Goal: Task Accomplishment & Management: Use online tool/utility

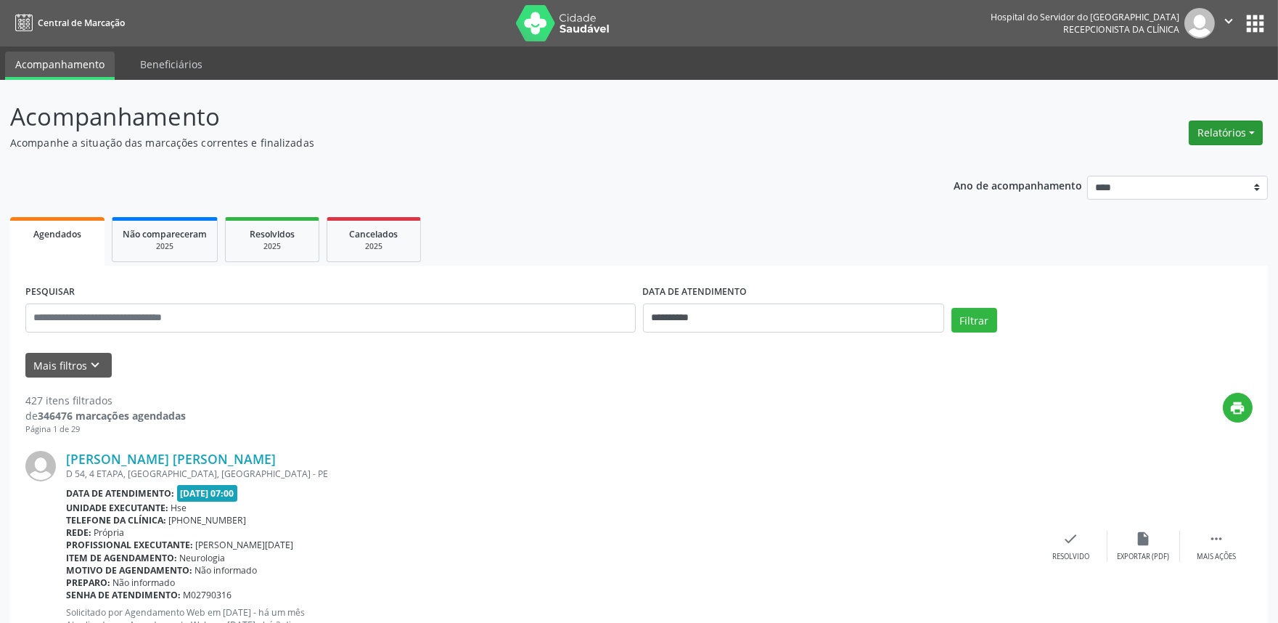
click at [1233, 120] on button "Relatórios" at bounding box center [1226, 132] width 74 height 25
click at [1209, 160] on link "Agendamentos" at bounding box center [1185, 163] width 156 height 20
select select "*"
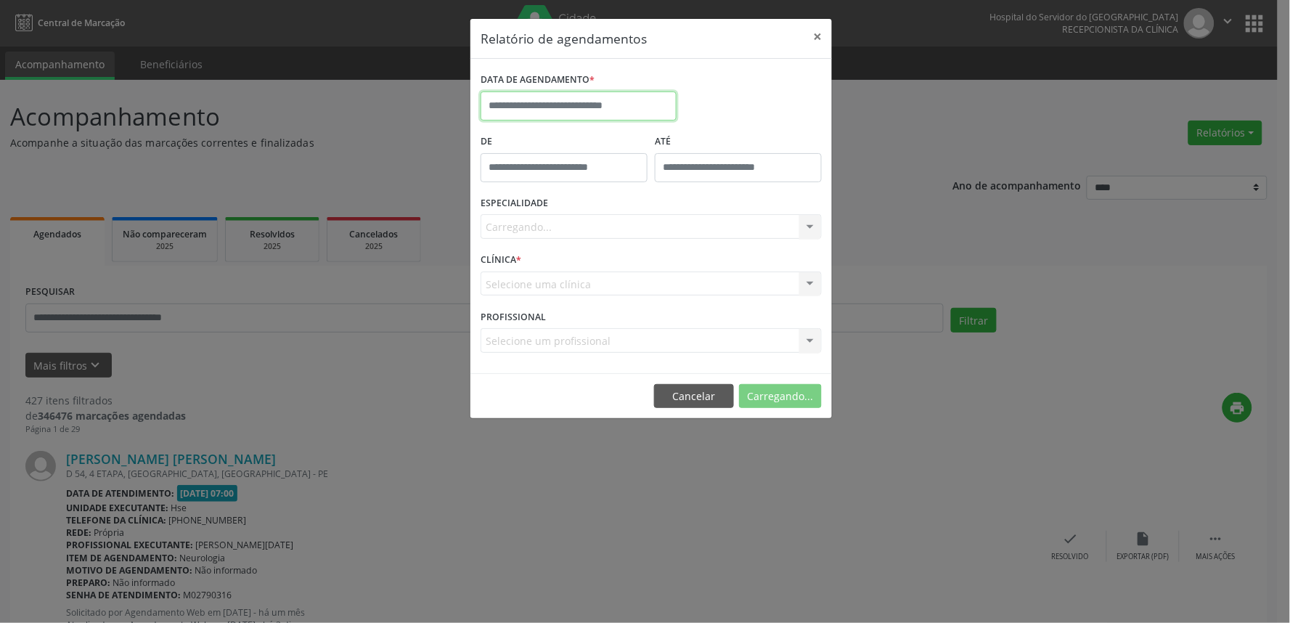
drag, startPoint x: 564, startPoint y: 119, endPoint x: 560, endPoint y: 126, distance: 8.5
click at [561, 125] on body "**********" at bounding box center [645, 311] width 1290 height 623
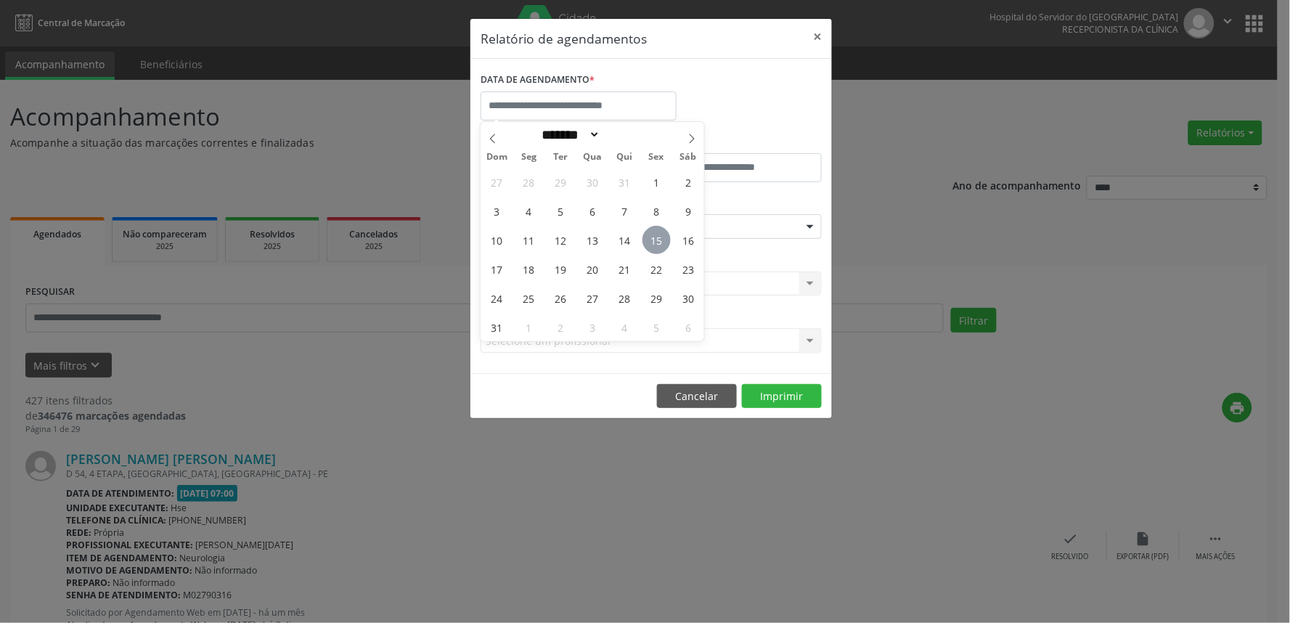
click at [650, 243] on span "15" at bounding box center [656, 240] width 28 height 28
type input "**********"
click at [650, 243] on span "15" at bounding box center [656, 240] width 28 height 28
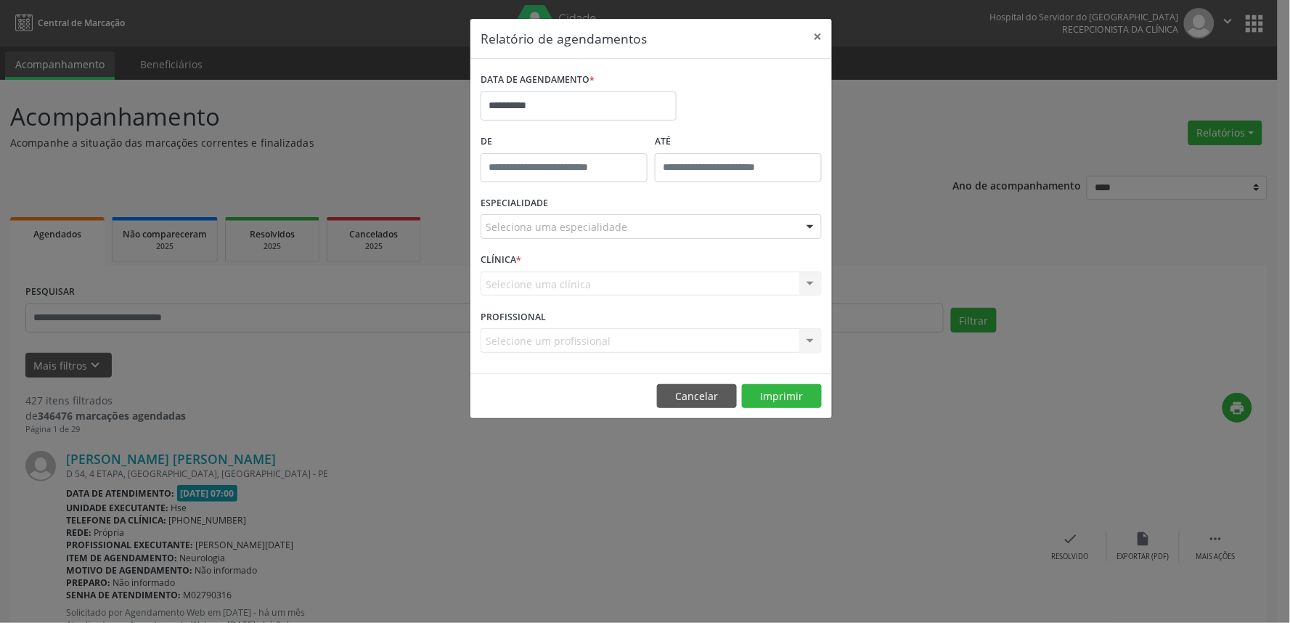
click at [652, 231] on div "Seleciona uma especialidade" at bounding box center [651, 226] width 341 height 25
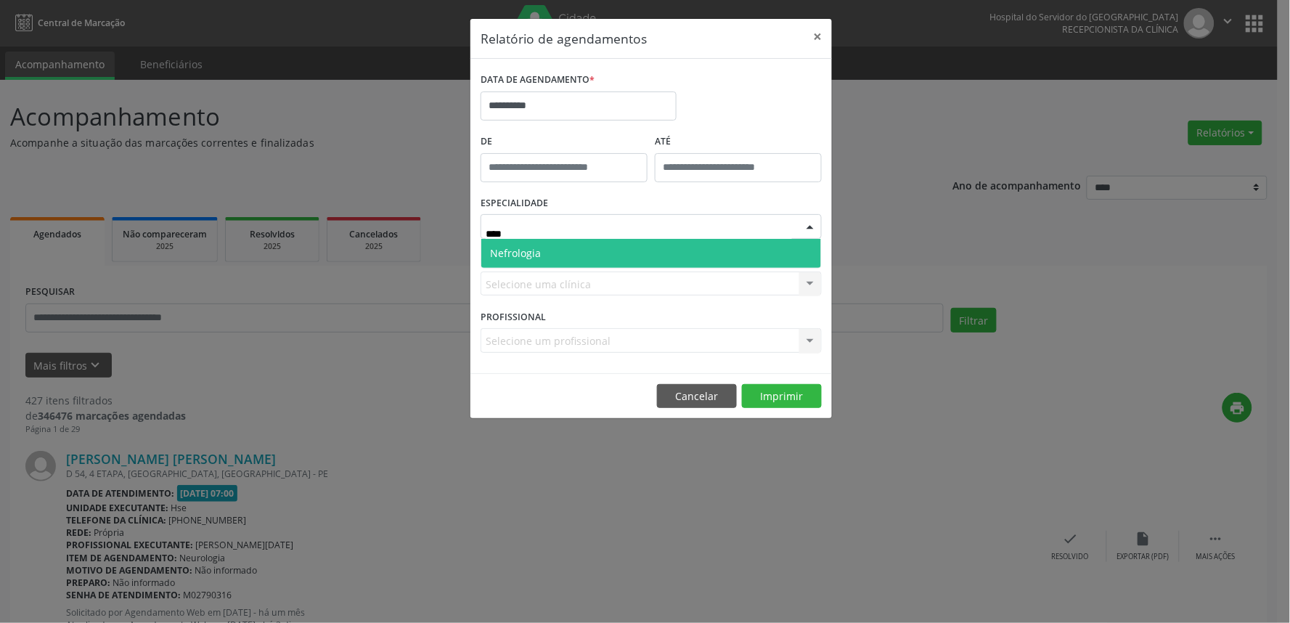
click at [556, 255] on span "Nefrologia" at bounding box center [651, 253] width 340 height 29
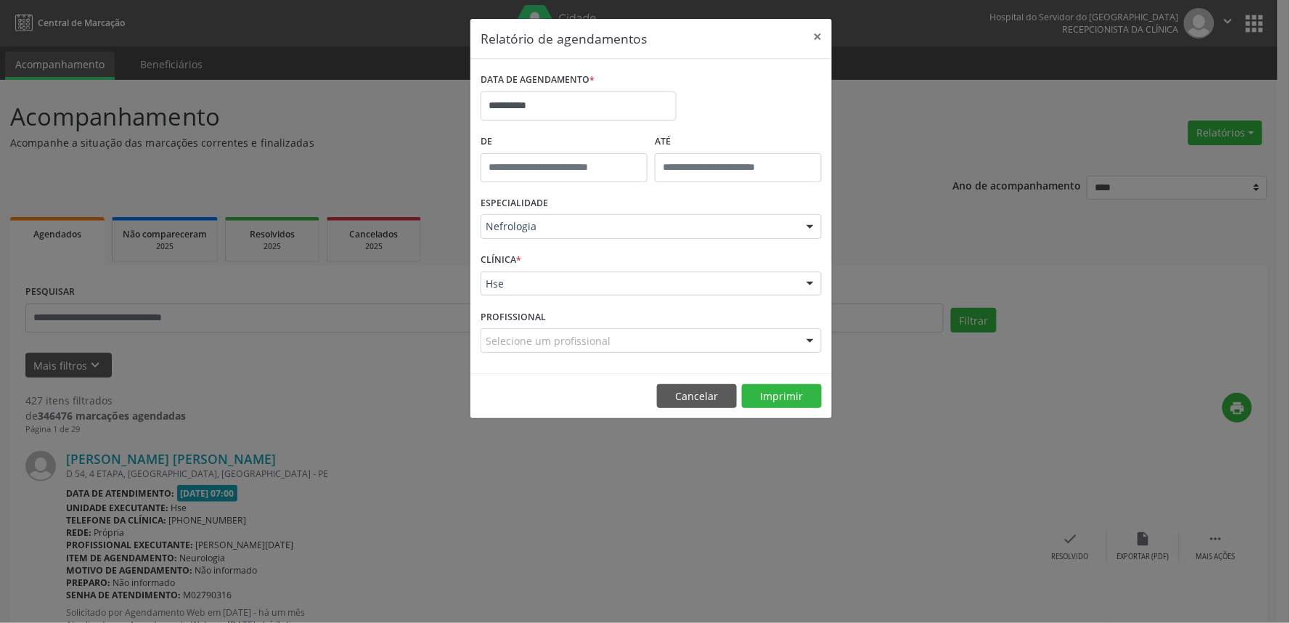
drag, startPoint x: 578, startPoint y: 284, endPoint x: 548, endPoint y: 294, distance: 31.4
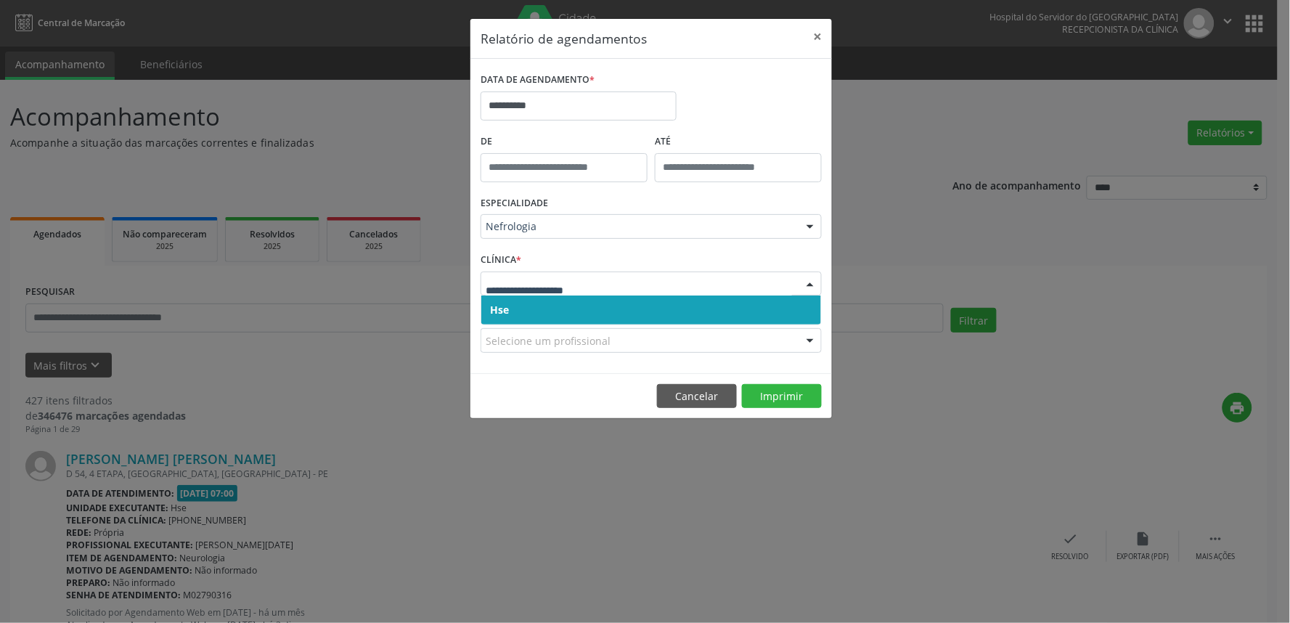
click at [542, 313] on span "Hse" at bounding box center [651, 309] width 340 height 29
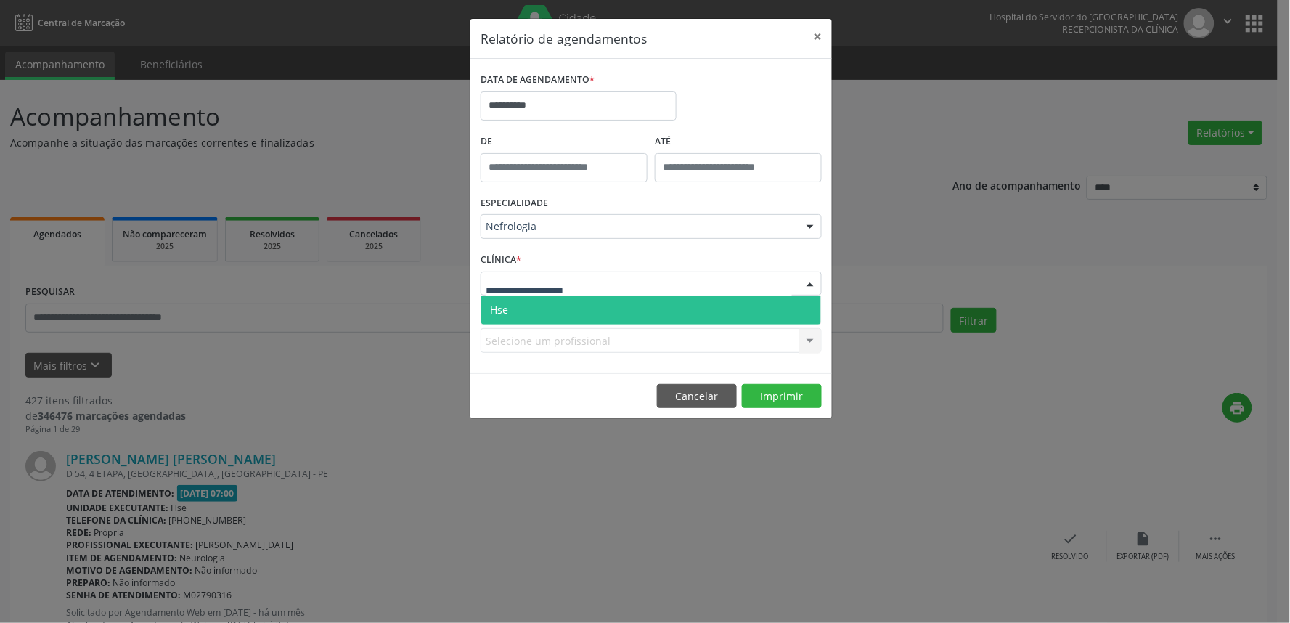
drag, startPoint x: 537, startPoint y: 300, endPoint x: 537, endPoint y: 316, distance: 16.0
click at [536, 301] on span "Hse" at bounding box center [651, 309] width 340 height 29
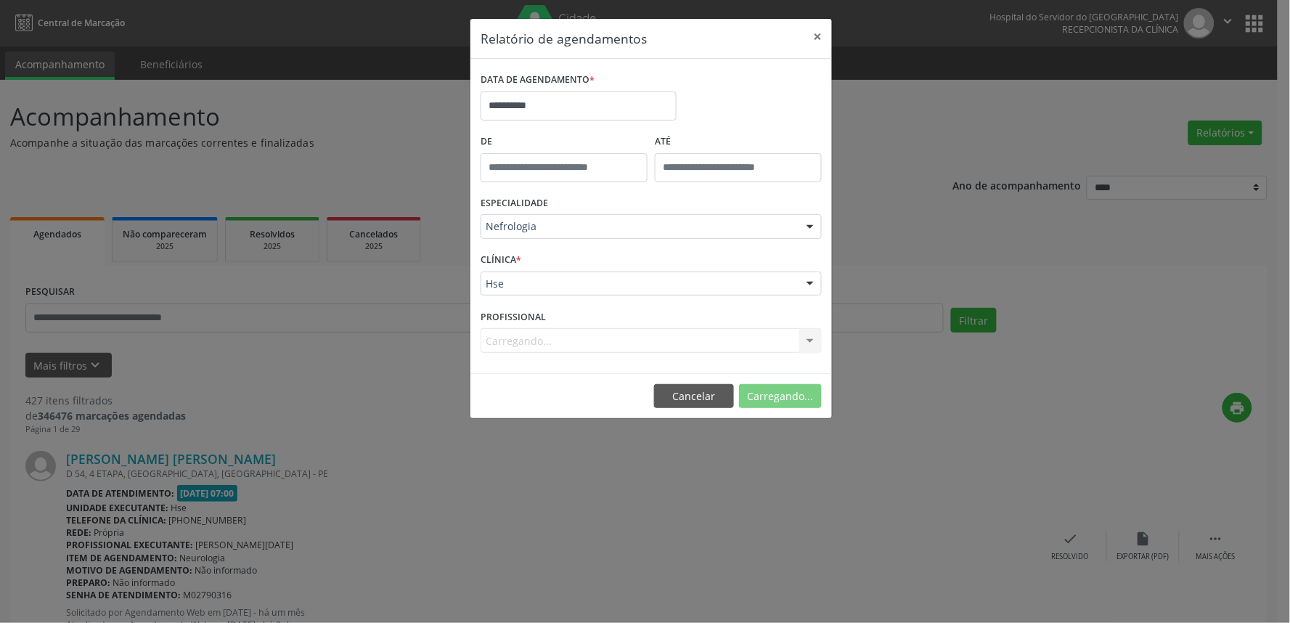
click at [539, 329] on div "Carregando... Nenhum resultado encontrado para: " " Não há nenhuma opção para s…" at bounding box center [651, 340] width 341 height 25
click at [540, 344] on div "Carregando... Nenhum resultado encontrado para: " " Não há nenhuma opção para s…" at bounding box center [651, 340] width 341 height 25
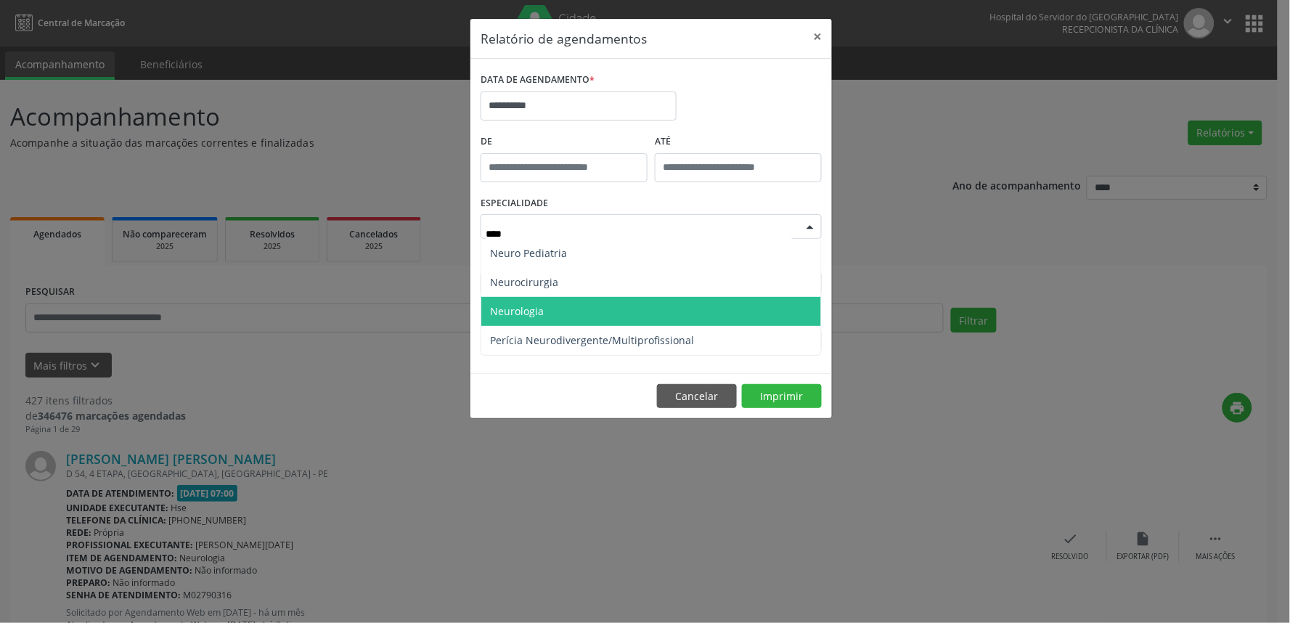
click at [533, 308] on span "Neurologia" at bounding box center [517, 311] width 54 height 14
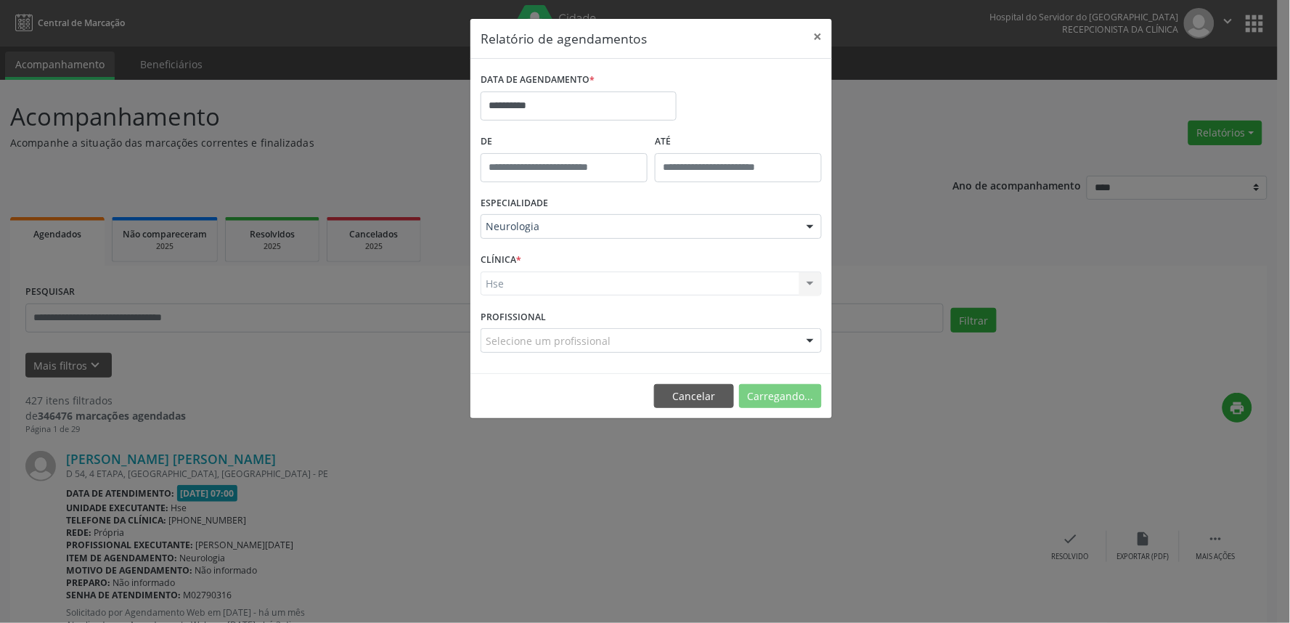
click at [543, 284] on div "Hse Hse Nenhum resultado encontrado para: " " Não há nenhuma opção para ser exi…" at bounding box center [651, 283] width 341 height 25
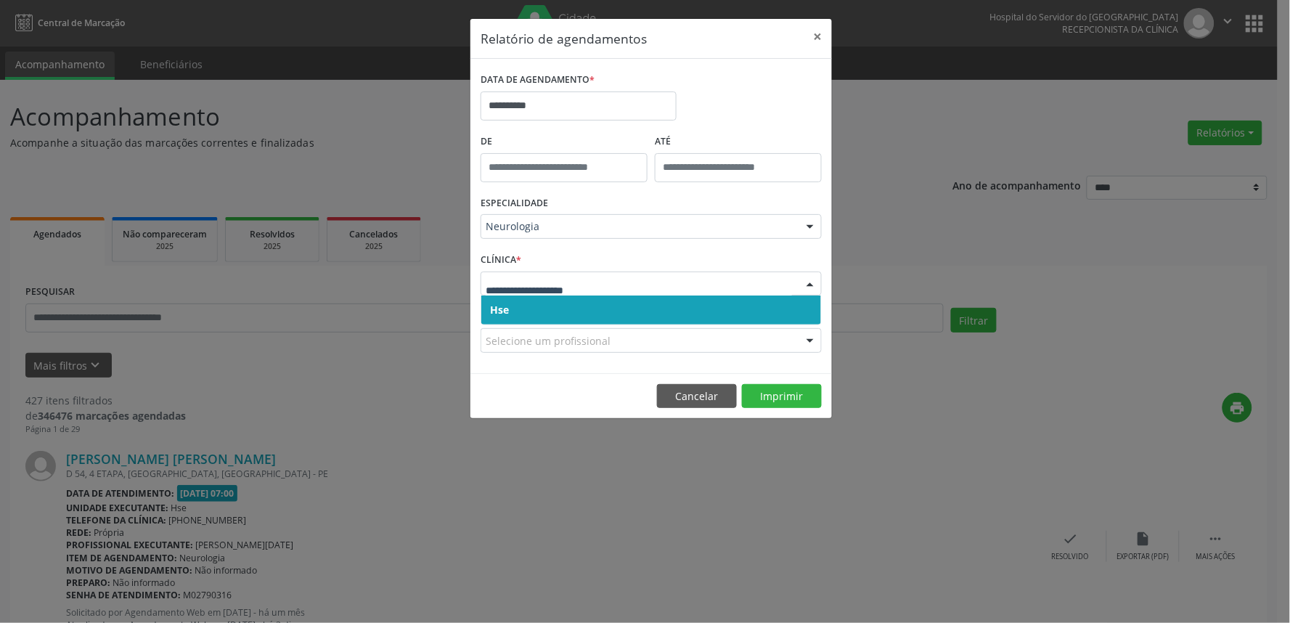
click at [620, 316] on span "Hse" at bounding box center [651, 309] width 340 height 29
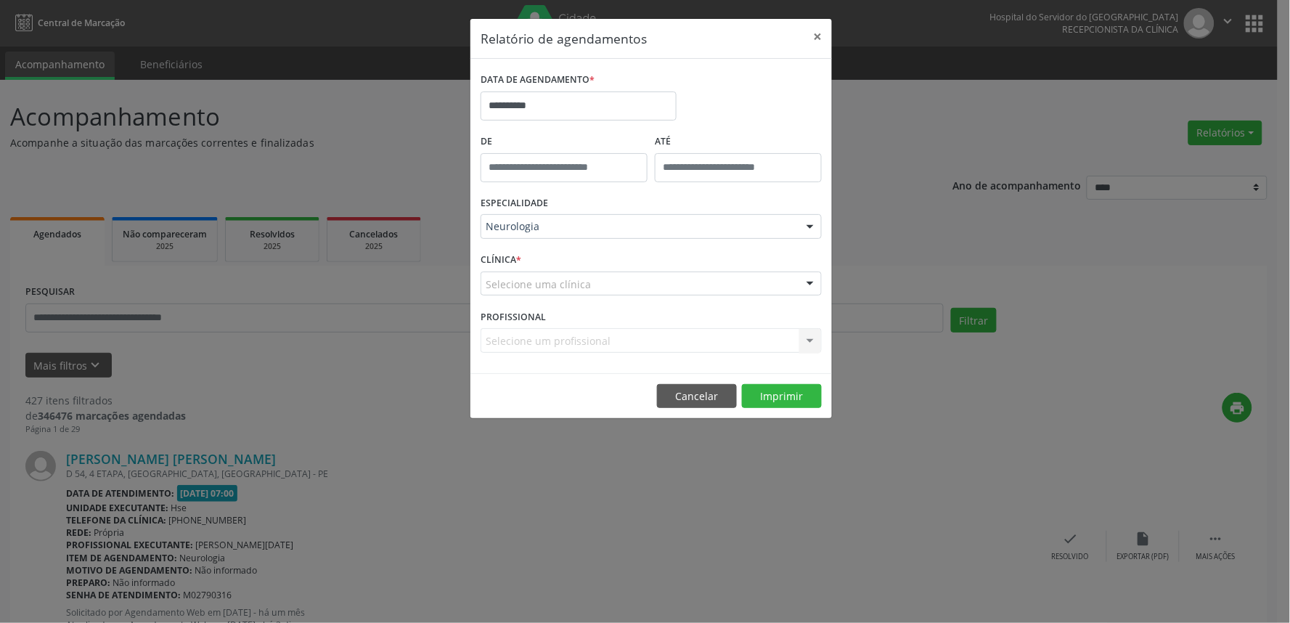
click at [608, 284] on div "Selecione uma clínica" at bounding box center [651, 283] width 341 height 25
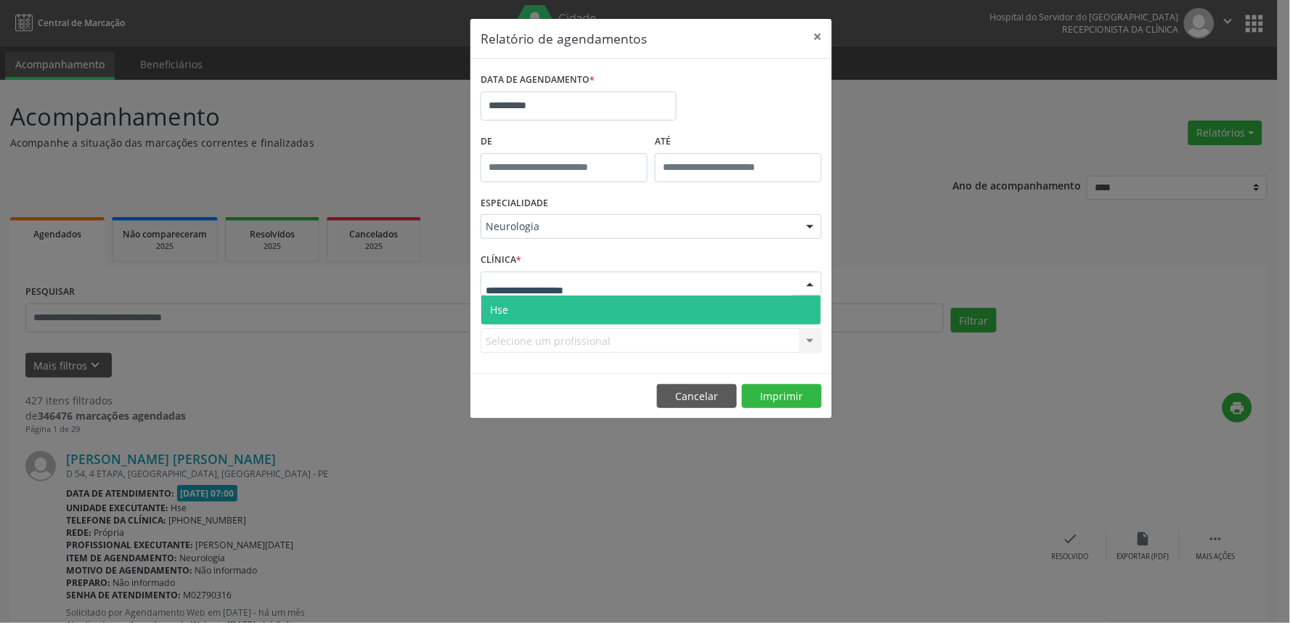
click at [608, 303] on span "Hse" at bounding box center [651, 309] width 340 height 29
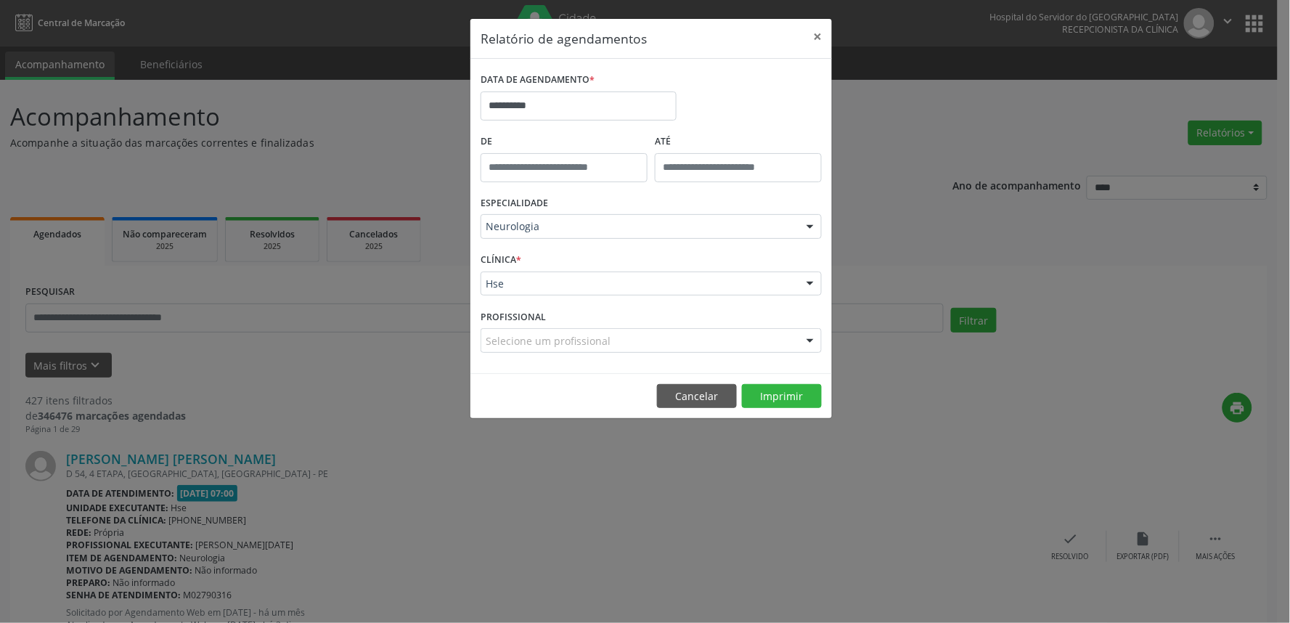
click at [658, 336] on div "Selecione um profissional" at bounding box center [651, 340] width 341 height 25
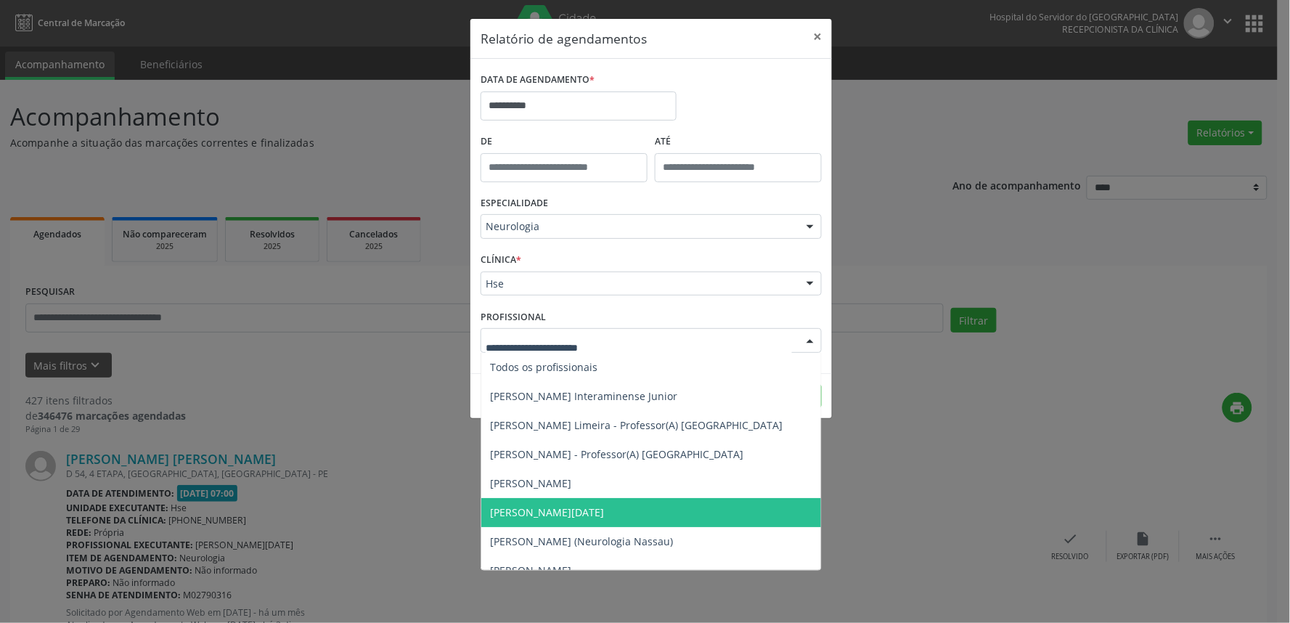
click at [597, 504] on span "[PERSON_NAME][DATE]" at bounding box center [651, 512] width 340 height 29
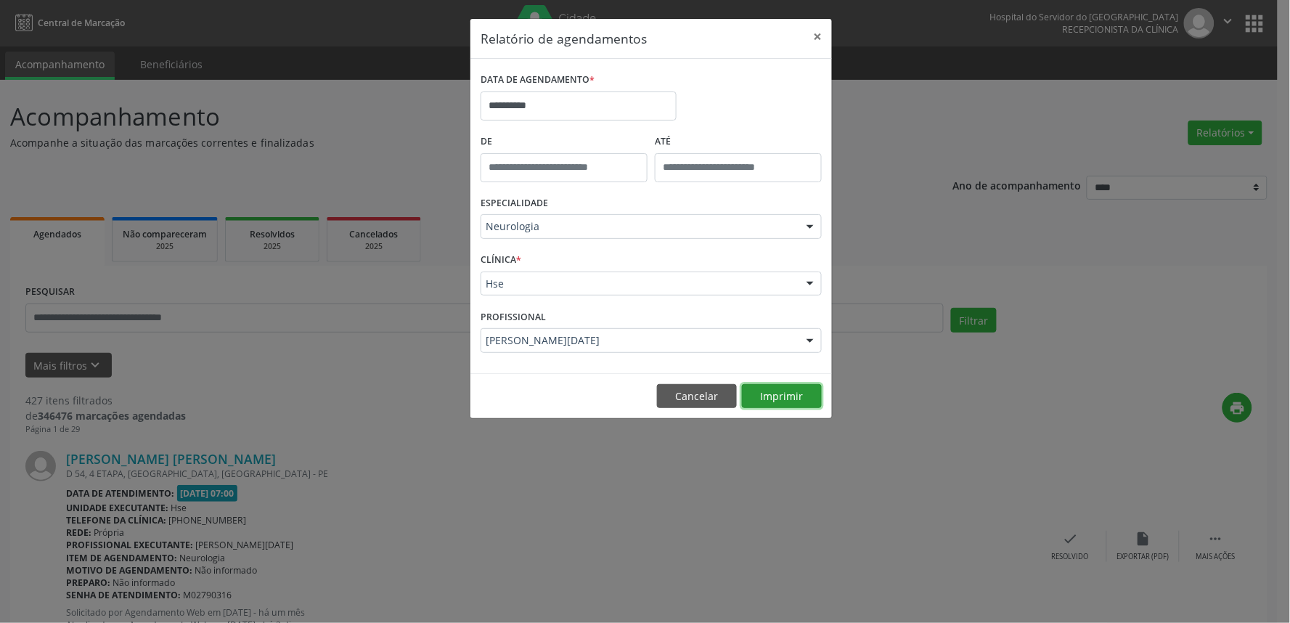
click at [768, 399] on button "Imprimir" at bounding box center [782, 396] width 80 height 25
click at [695, 204] on div "ESPECIALIDADE Neurologia Todas as especialidades Alergologia Angiologia Arritmo…" at bounding box center [651, 220] width 348 height 57
click at [557, 218] on div "Neurologia" at bounding box center [651, 226] width 341 height 25
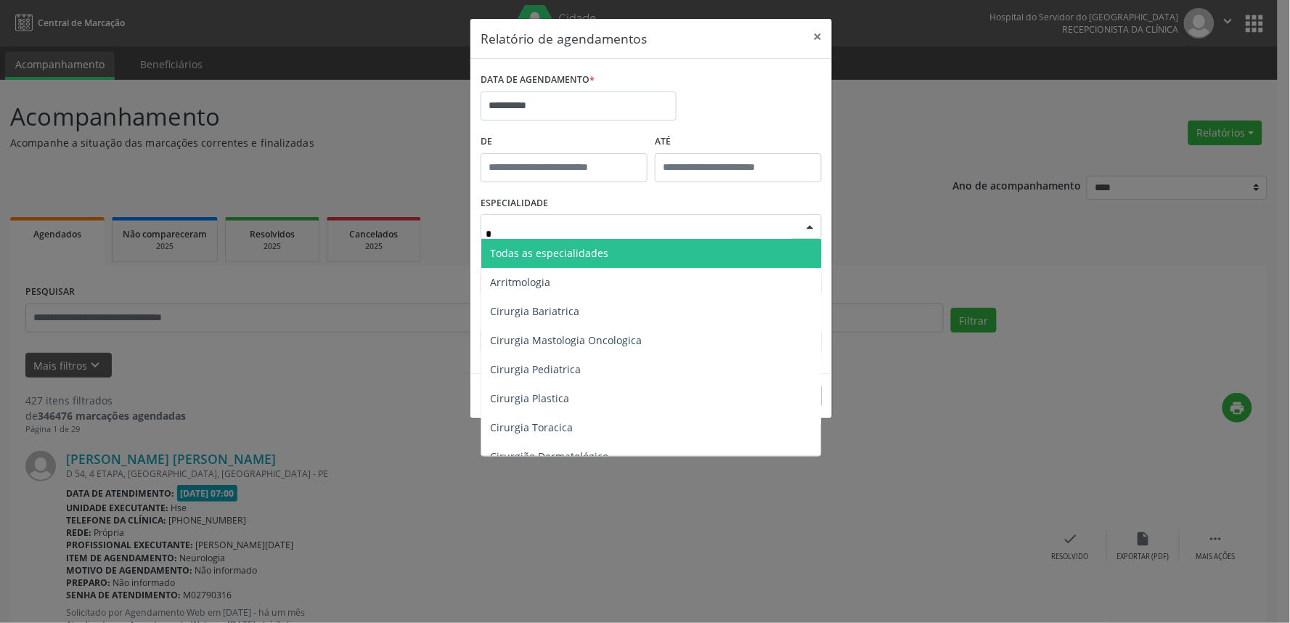
type input "**"
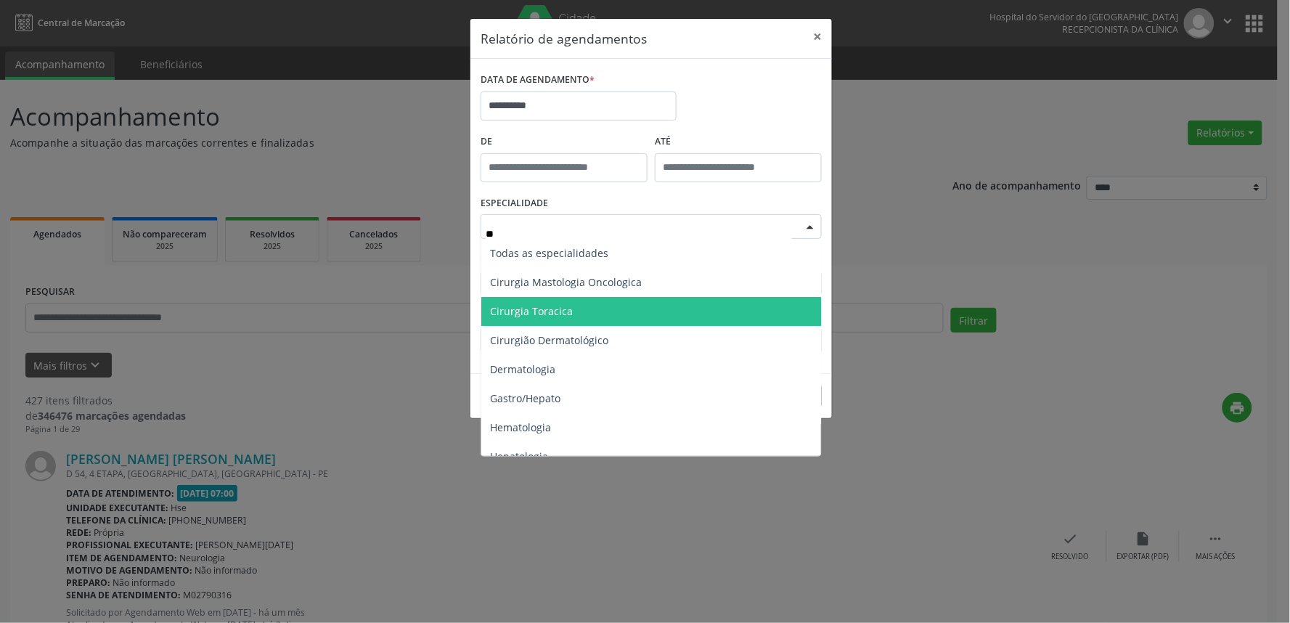
click at [541, 304] on span "Cirurgia Toracica" at bounding box center [531, 311] width 83 height 14
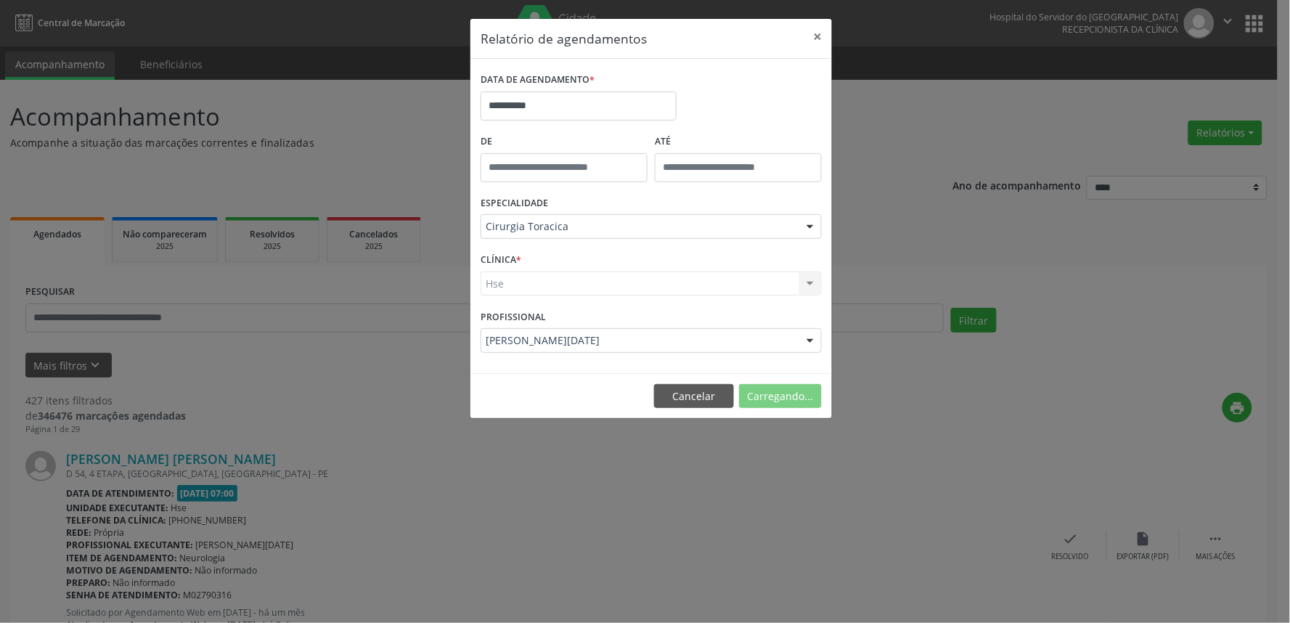
click at [526, 285] on div "Hse Hse Nenhum resultado encontrado para: " " Não há nenhuma opção para ser exi…" at bounding box center [651, 283] width 341 height 25
click at [524, 284] on div "Hse Hse Nenhum resultado encontrado para: " " Não há nenhuma opção para ser exi…" at bounding box center [651, 283] width 341 height 25
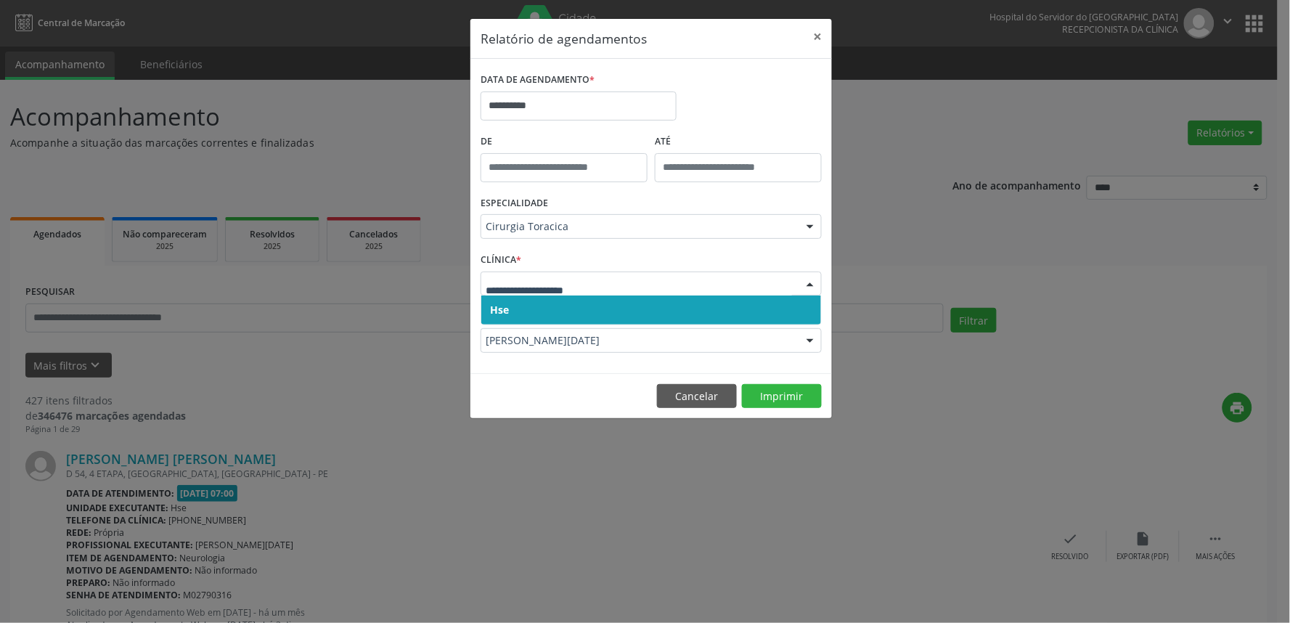
click at [547, 318] on span "Hse" at bounding box center [651, 309] width 340 height 29
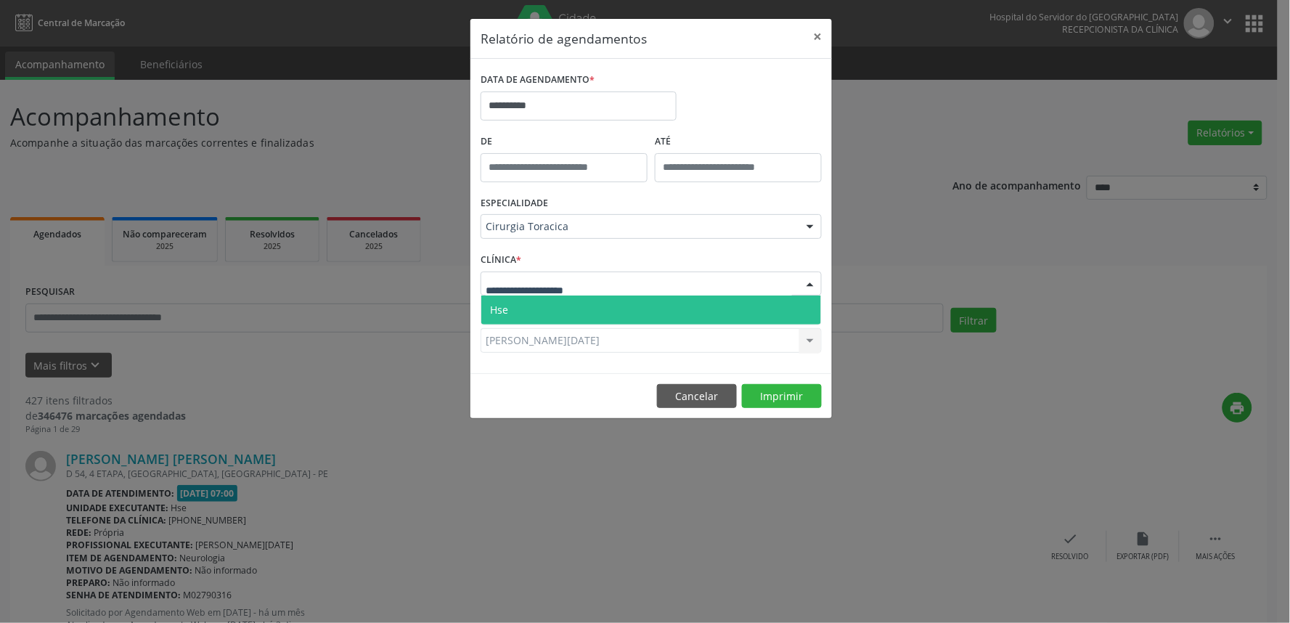
click at [530, 308] on span "Hse" at bounding box center [651, 309] width 340 height 29
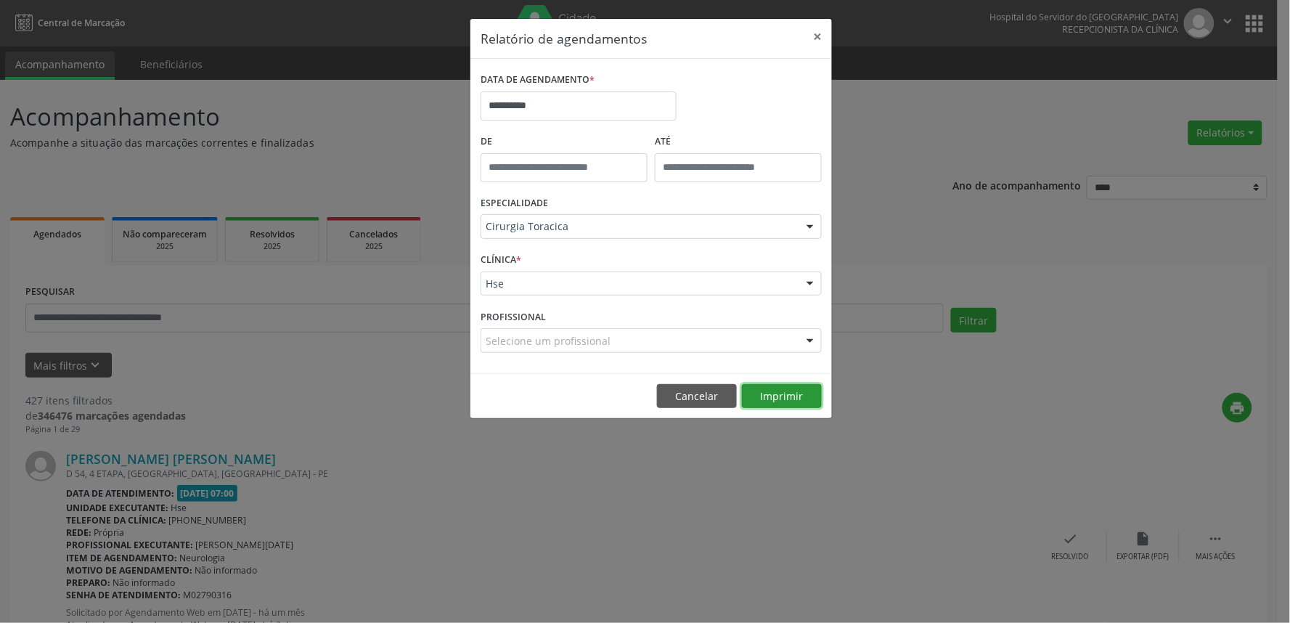
click at [781, 393] on button "Imprimir" at bounding box center [782, 396] width 80 height 25
click at [817, 41] on button "×" at bounding box center [817, 37] width 29 height 36
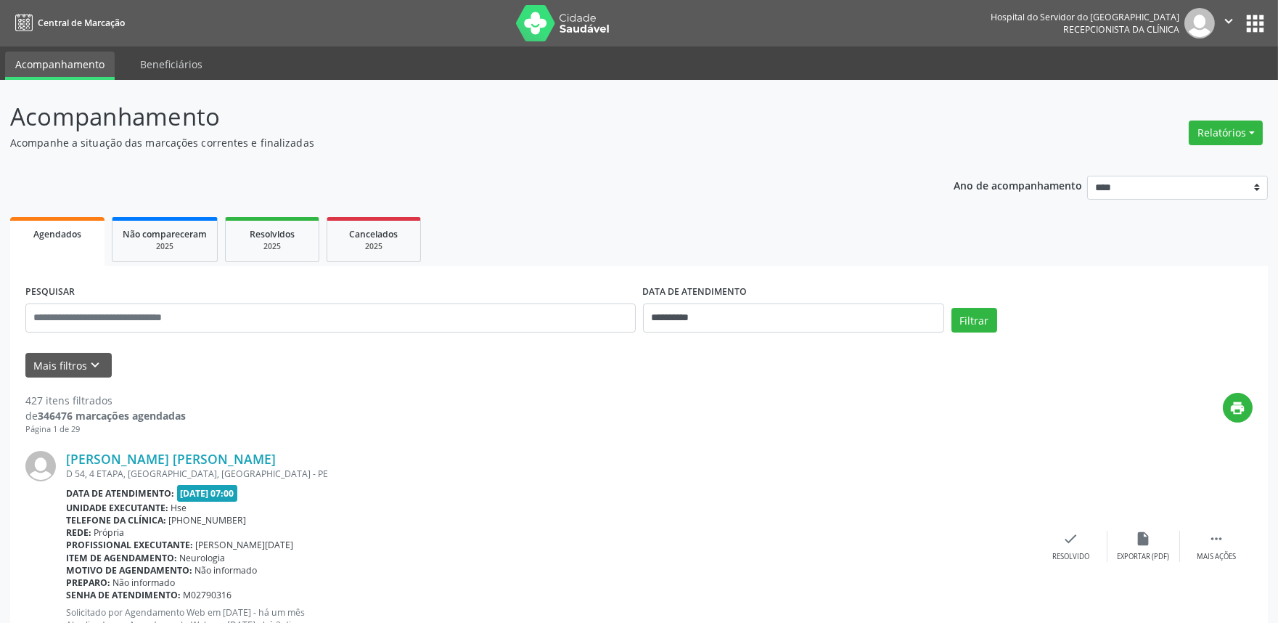
click at [1238, 145] on div "Relatórios Agendamentos Procedimentos realizados" at bounding box center [1226, 132] width 84 height 35
click at [1234, 136] on button "Relatórios" at bounding box center [1226, 132] width 74 height 25
click at [1161, 162] on link "Agendamentos" at bounding box center [1185, 163] width 156 height 20
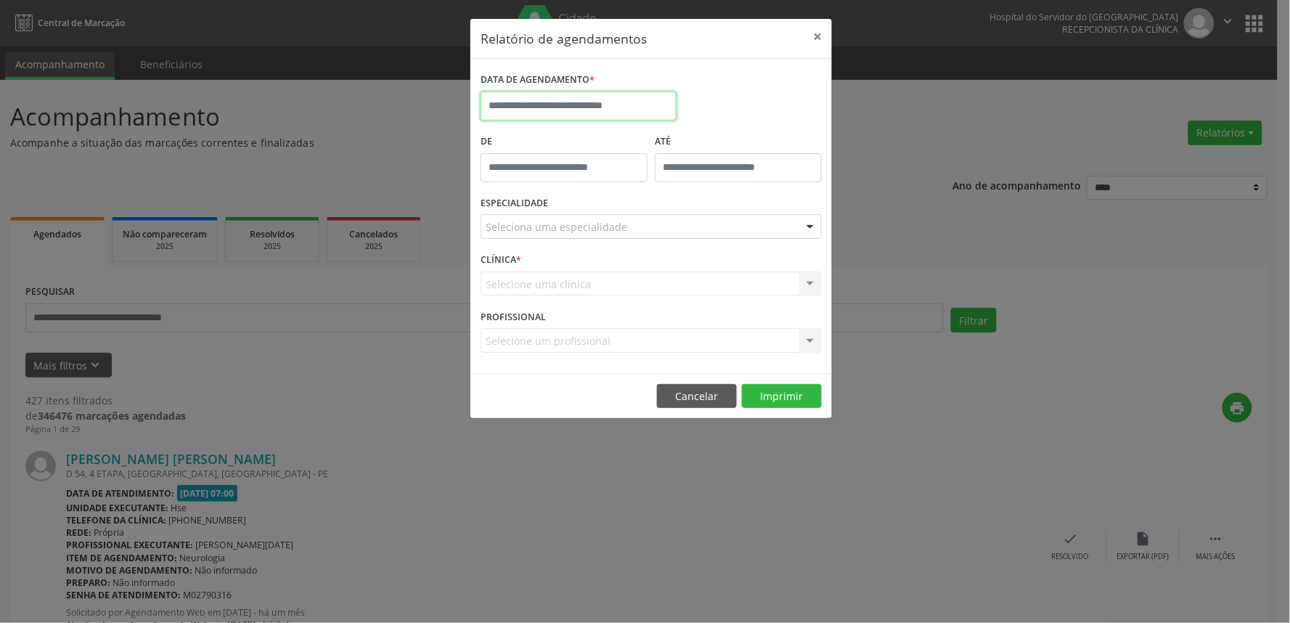
click at [547, 102] on input "text" at bounding box center [579, 105] width 196 height 29
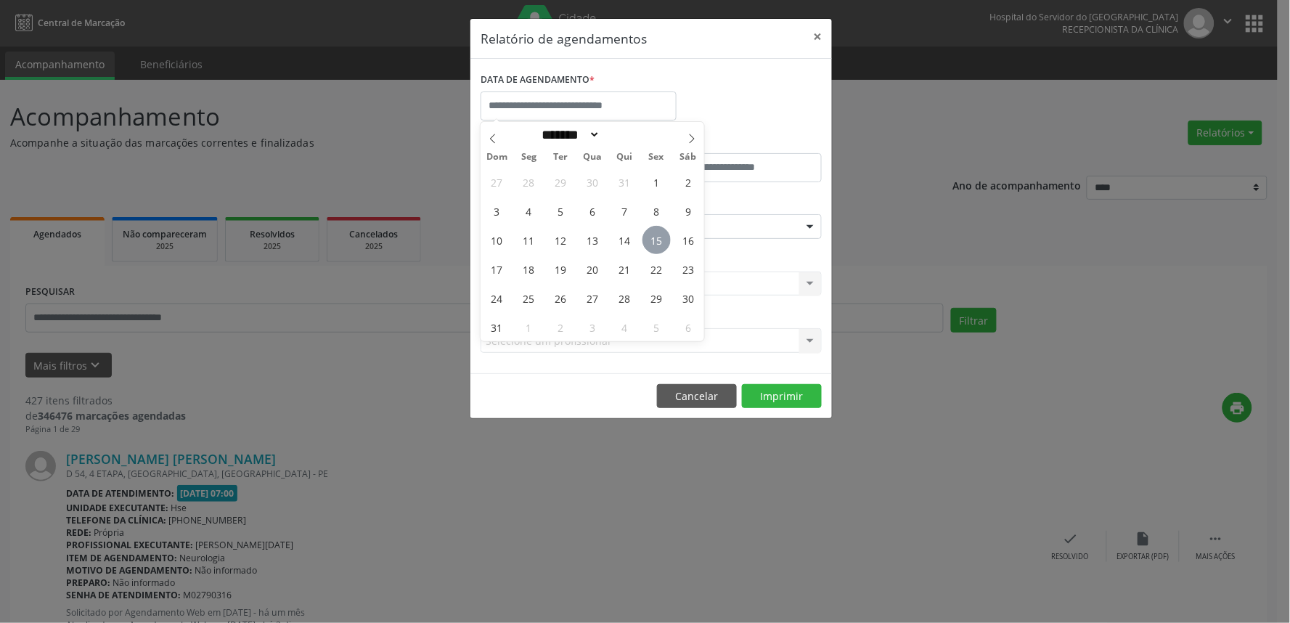
click at [664, 235] on span "15" at bounding box center [656, 240] width 28 height 28
type input "**********"
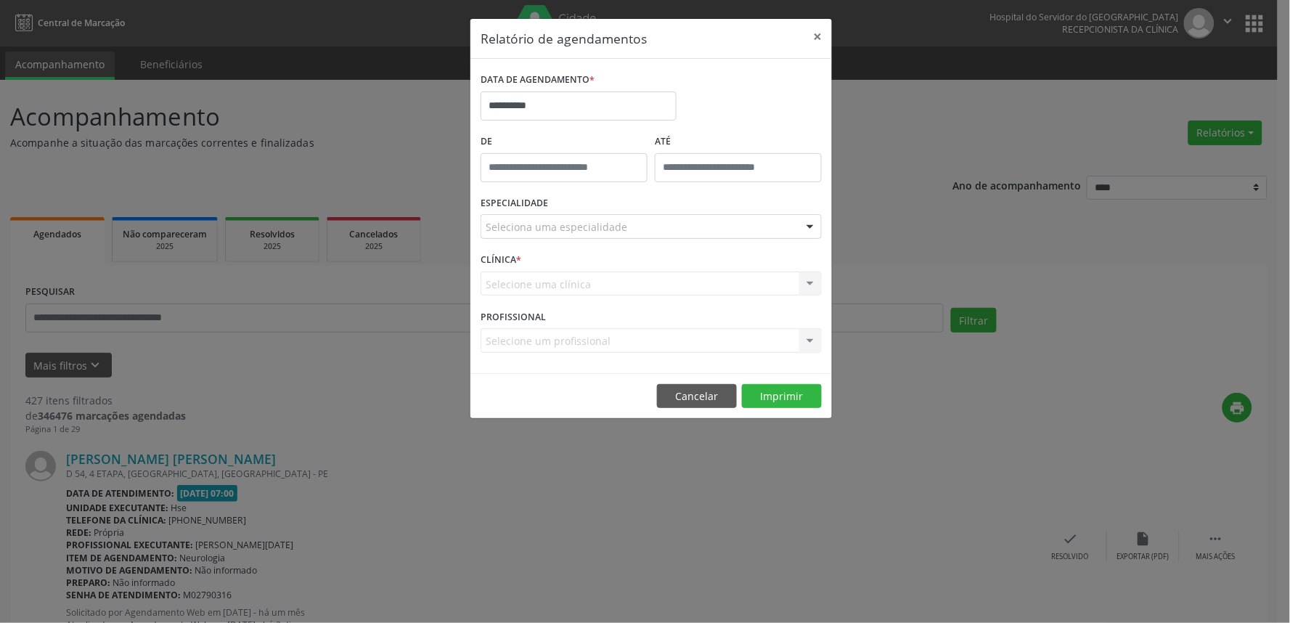
click at [658, 226] on div "Seleciona uma especialidade" at bounding box center [651, 226] width 341 height 25
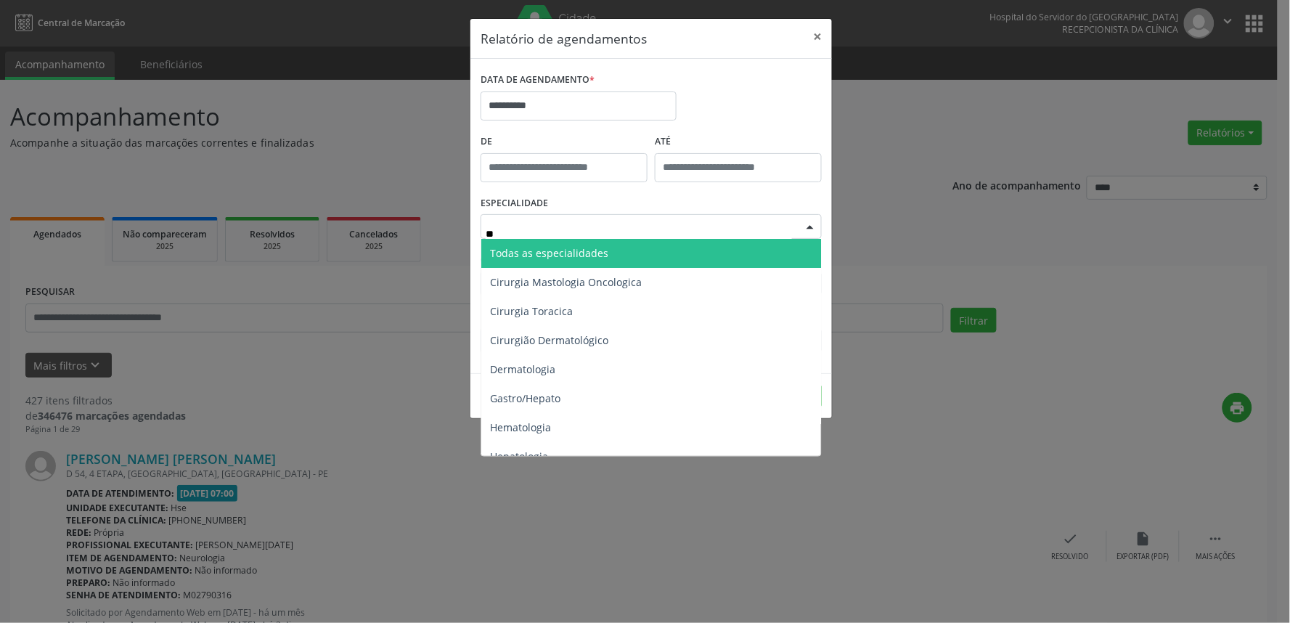
type input "***"
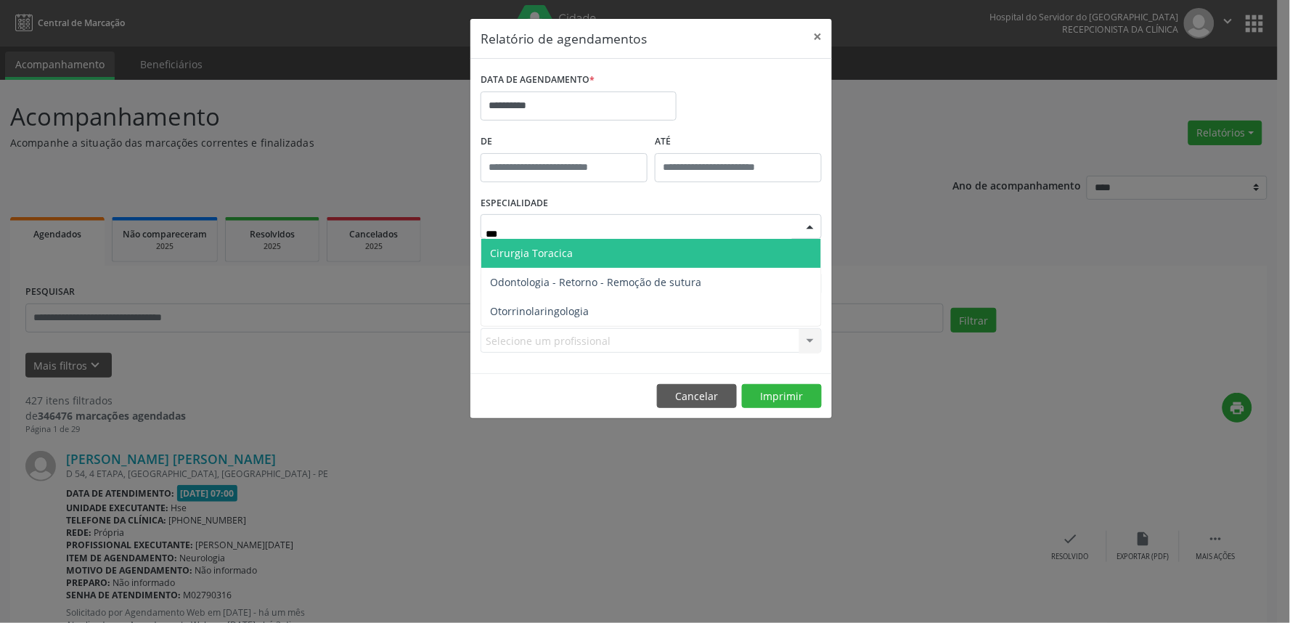
click at [666, 242] on span "Cirurgia Toracica" at bounding box center [651, 253] width 340 height 29
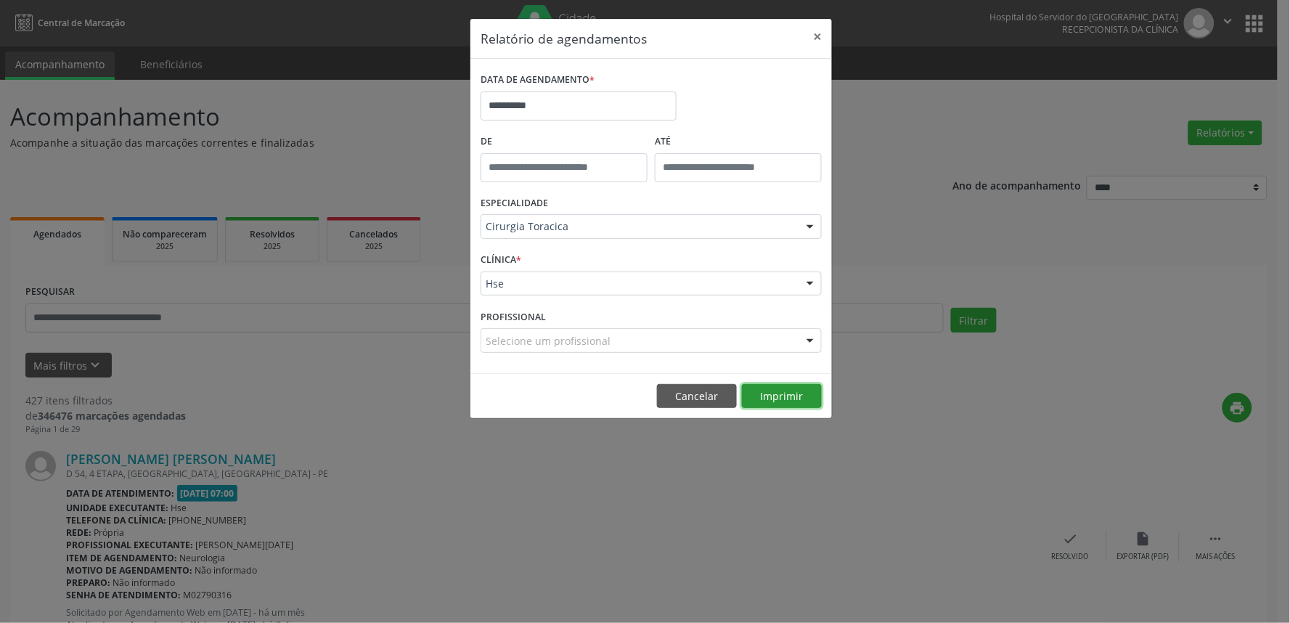
click at [791, 384] on button "Imprimir" at bounding box center [782, 396] width 80 height 25
